Goal: Task Accomplishment & Management: Complete application form

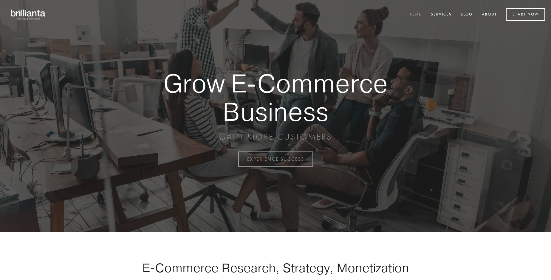
scroll to position [1564, 0]
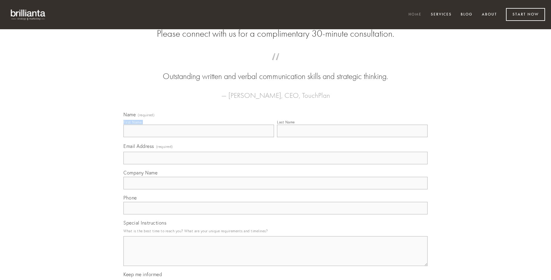
type input "[PERSON_NAME]"
click at [352, 137] on input "Last Name" at bounding box center [352, 131] width 151 height 13
type input "[PERSON_NAME]"
click at [276, 164] on input "Email Address (required)" at bounding box center [275, 158] width 304 height 13
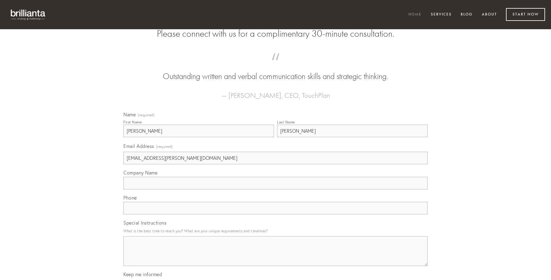
type input "[EMAIL_ADDRESS][PERSON_NAME][DOMAIN_NAME]"
click at [276, 189] on input "Company Name" at bounding box center [275, 183] width 304 height 13
type input "adversus"
click at [276, 214] on input "text" at bounding box center [275, 208] width 304 height 13
click at [276, 257] on textarea "Special Instructions" at bounding box center [275, 251] width 304 height 30
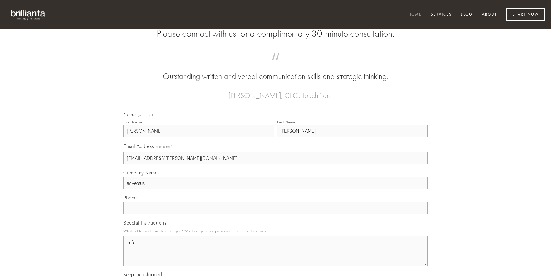
type textarea "aufero"
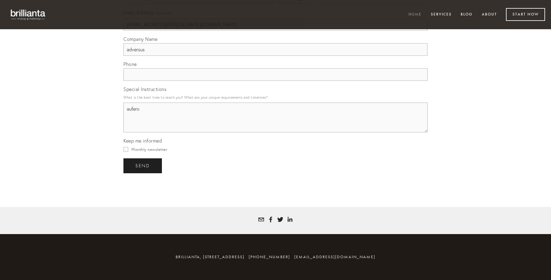
click at [143, 166] on span "send" at bounding box center [142, 165] width 15 height 5
